Goal: Book appointment/travel/reservation

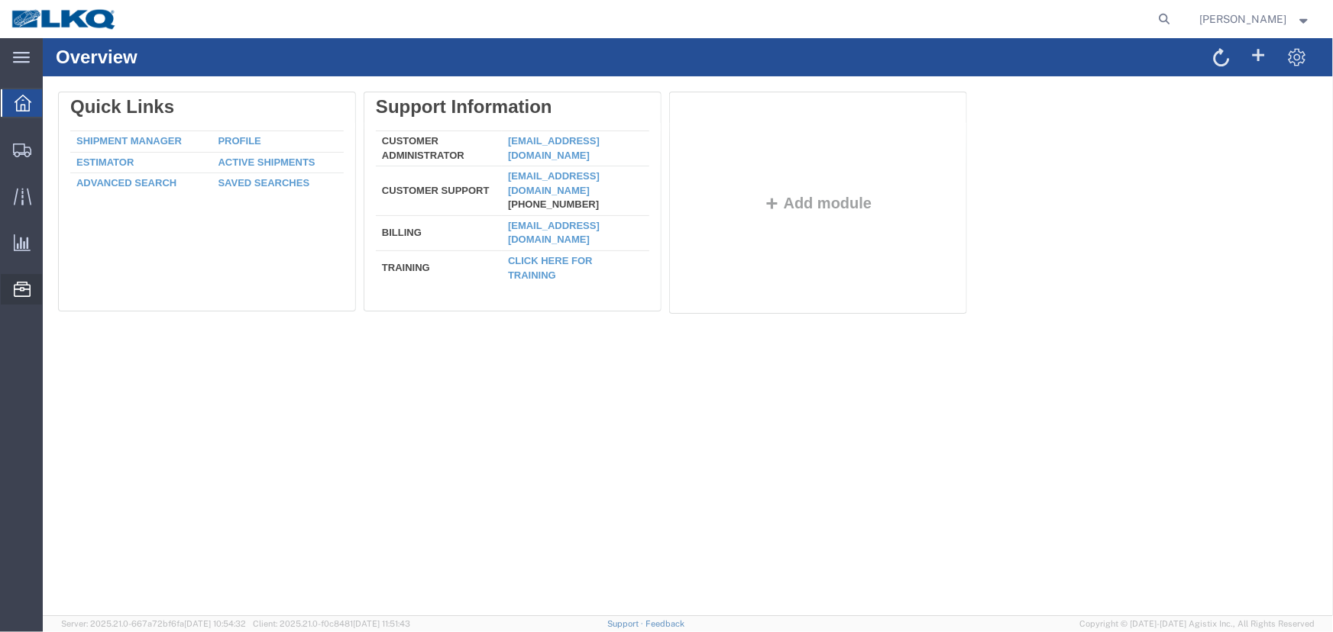
click at [0, 0] on span "Location Appointment" at bounding box center [0, 0] width 0 height 0
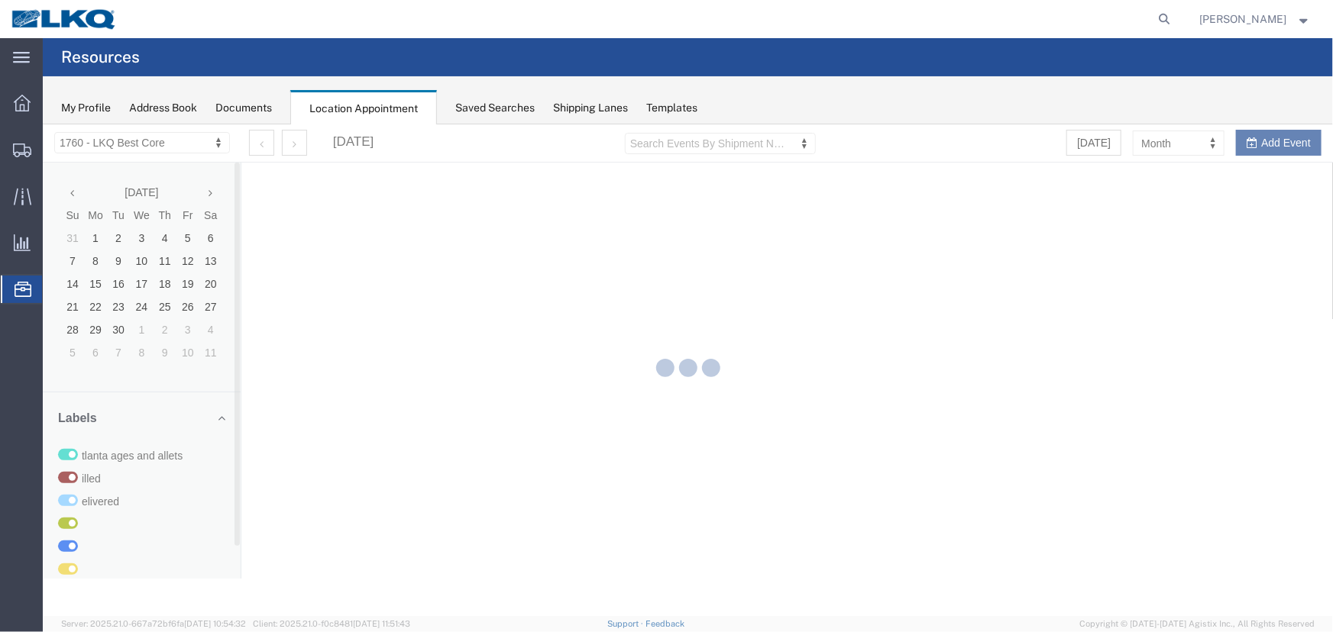
select select "27634"
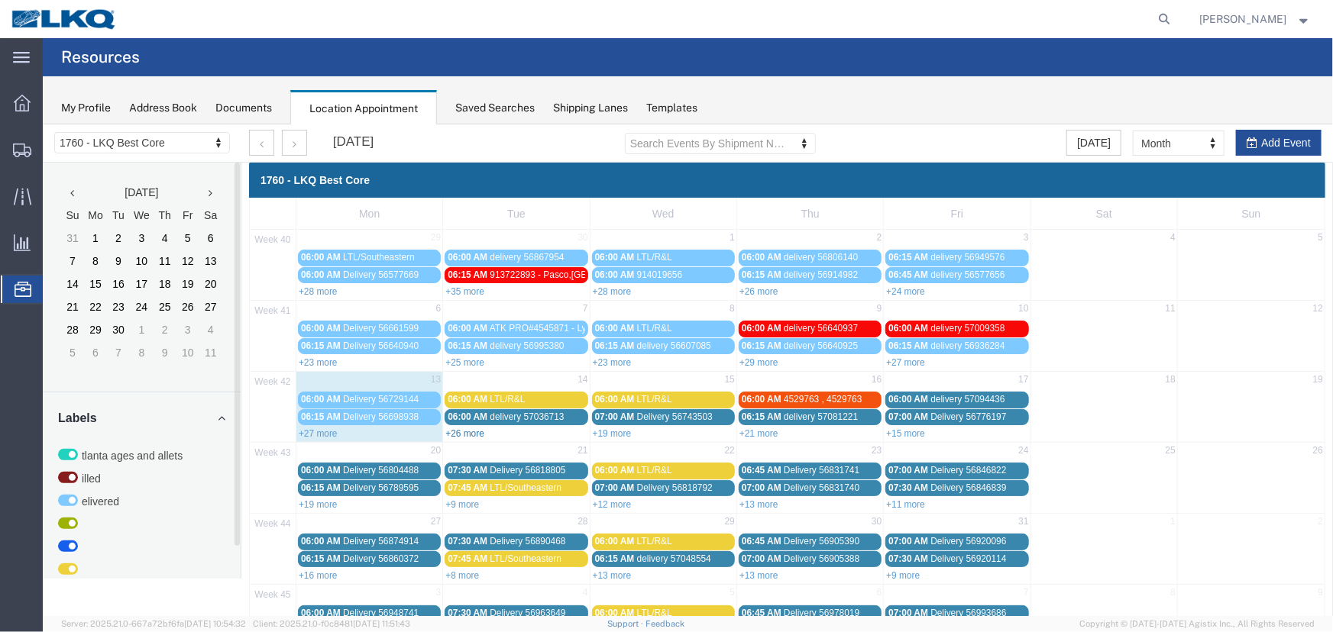
click at [465, 428] on link "+26 more" at bounding box center [463, 433] width 39 height 11
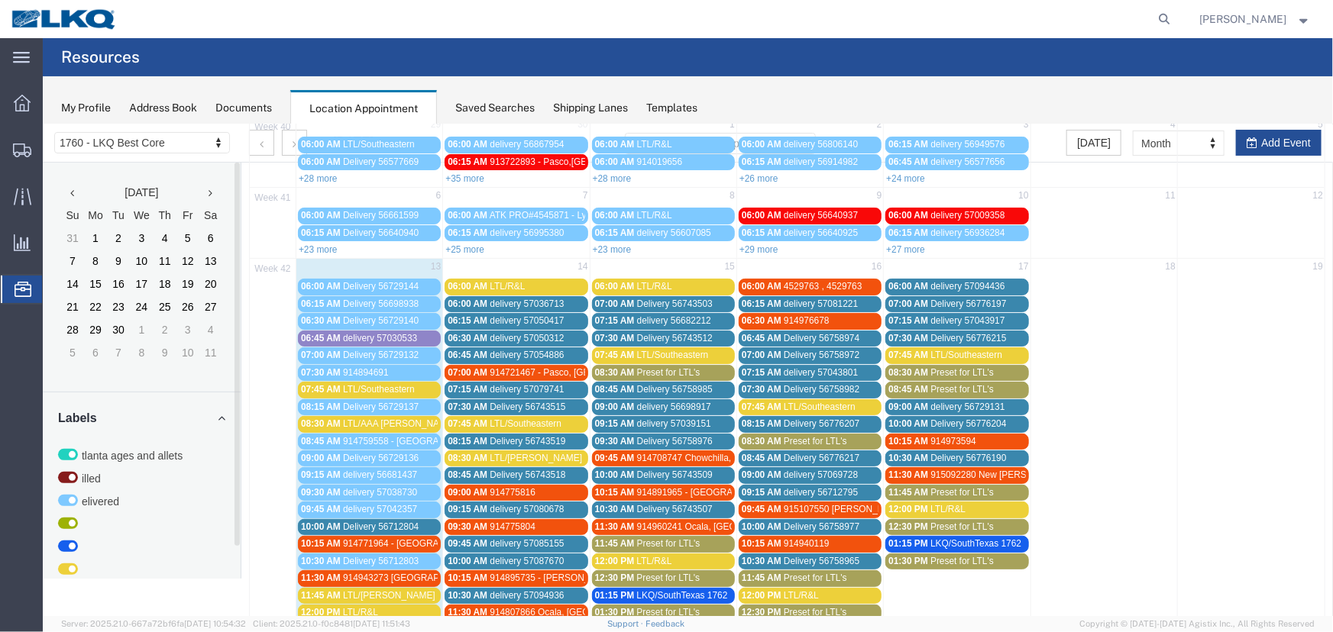
scroll to position [191, 0]
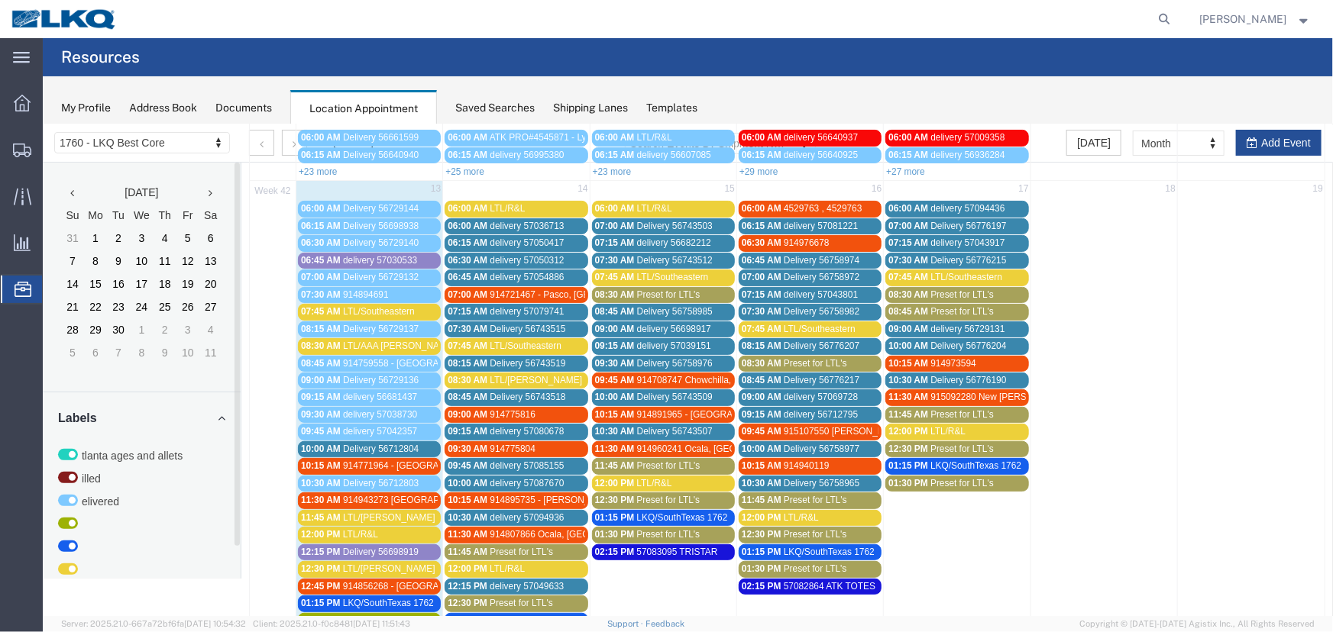
click at [538, 379] on div "08:30 AM LTL/ESTES" at bounding box center [515, 379] width 137 height 11
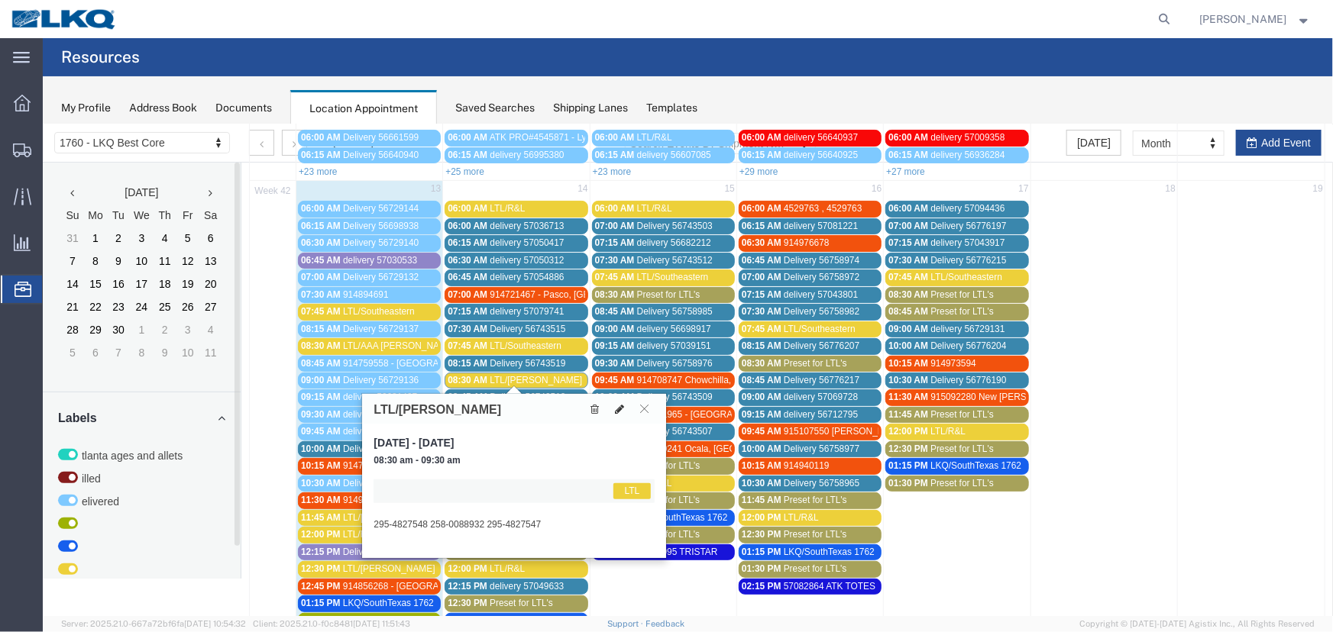
click at [611, 409] on button at bounding box center [618, 408] width 21 height 16
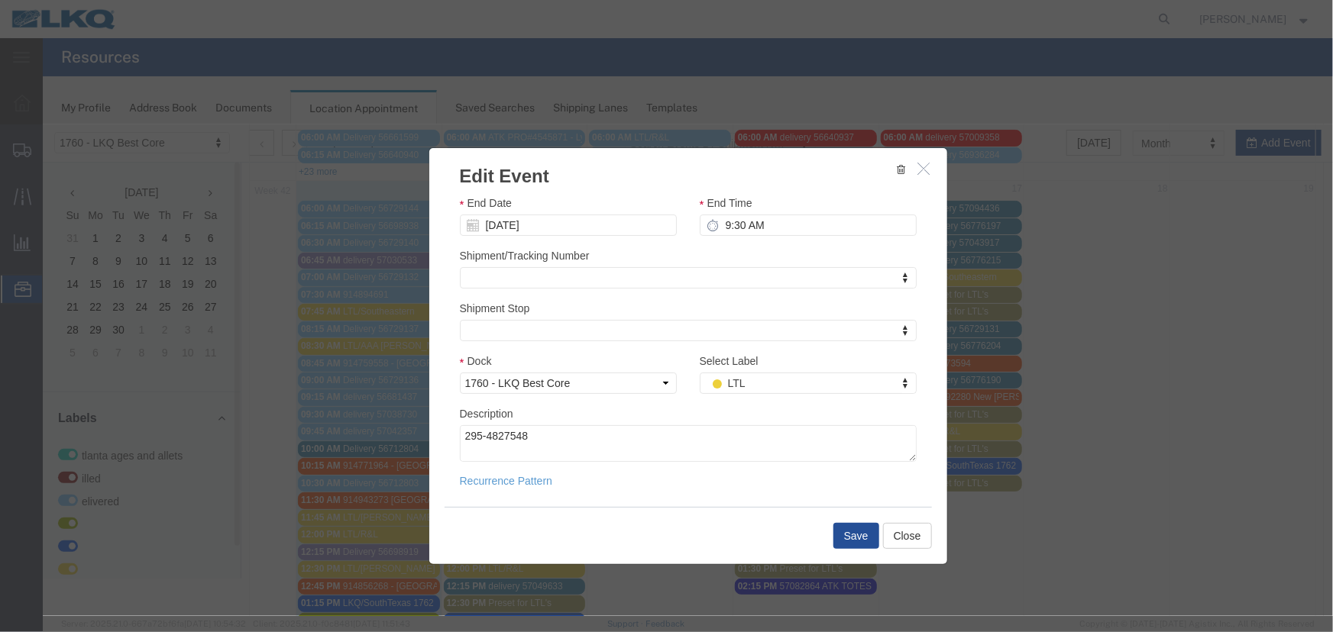
scroll to position [260, 0]
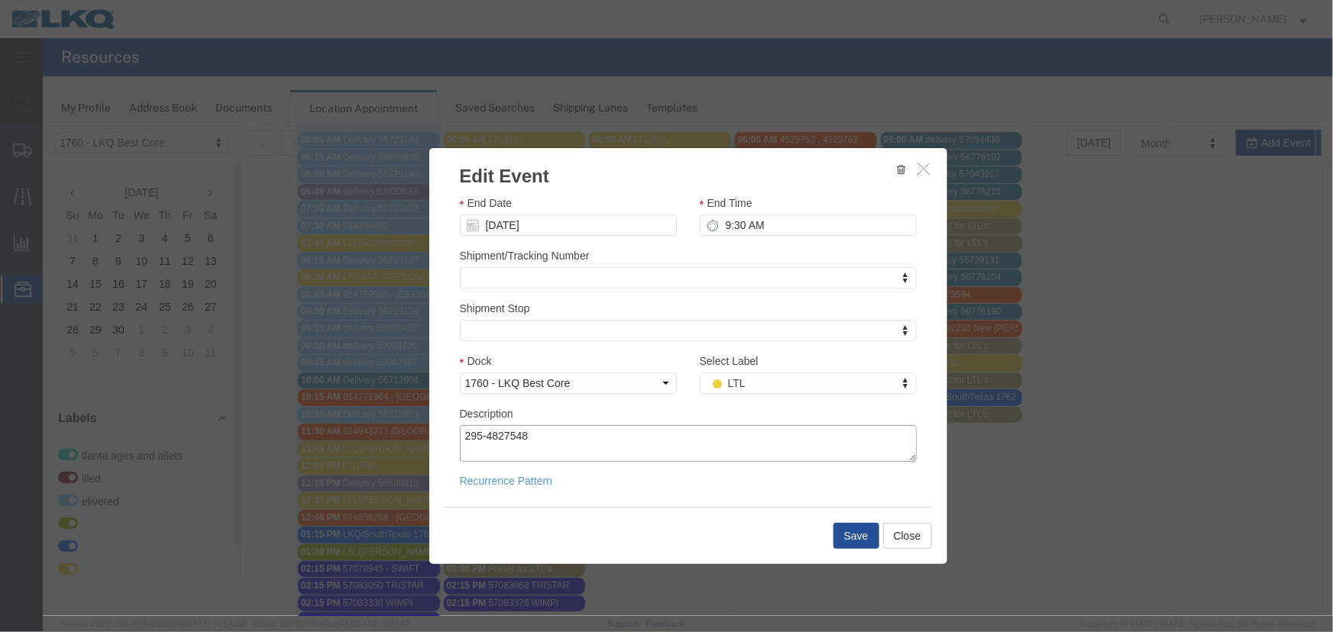
click at [543, 433] on textarea "295-4827548 258-0088932 295-4827547" at bounding box center [687, 443] width 457 height 37
paste textarea "089-5898604 213-0836794"
type textarea "295-4827548 089-5898604 213-0836794 258-0088932 295-4827547"
click at [850, 539] on button "Save" at bounding box center [855, 535] width 46 height 26
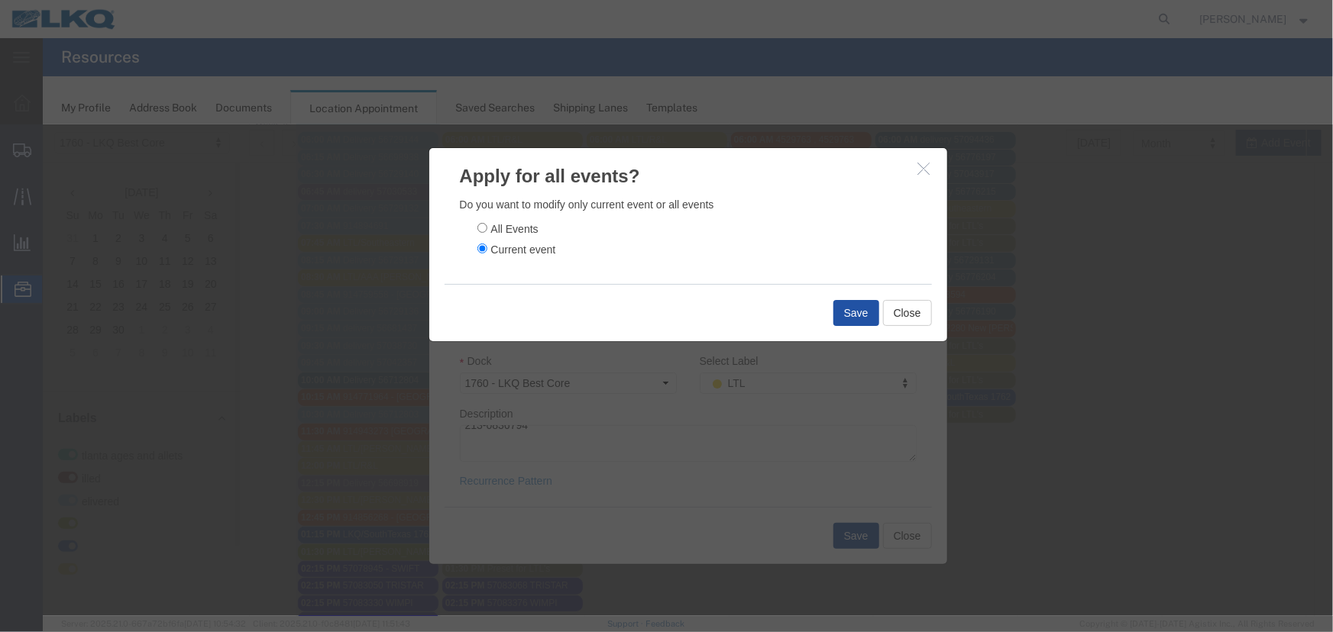
drag, startPoint x: 723, startPoint y: 135, endPoint x: 842, endPoint y: 312, distance: 213.5
click at [842, 312] on button "Save" at bounding box center [855, 312] width 46 height 26
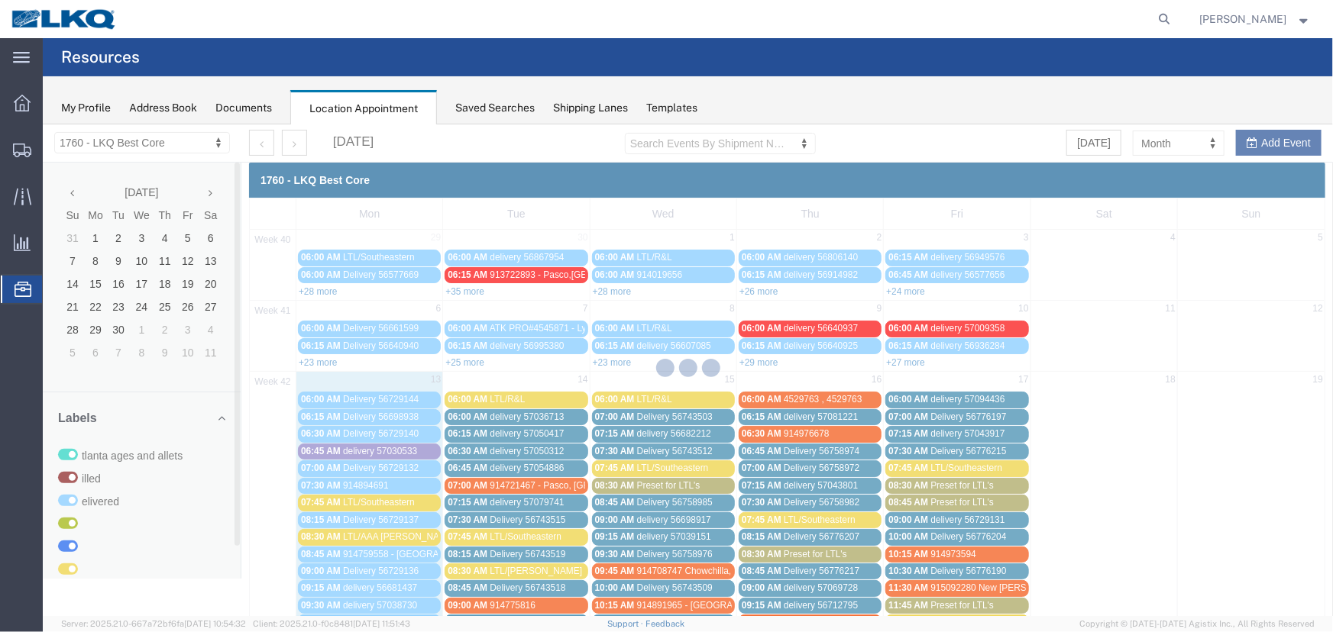
scroll to position [0, 0]
